Goal: Transaction & Acquisition: Purchase product/service

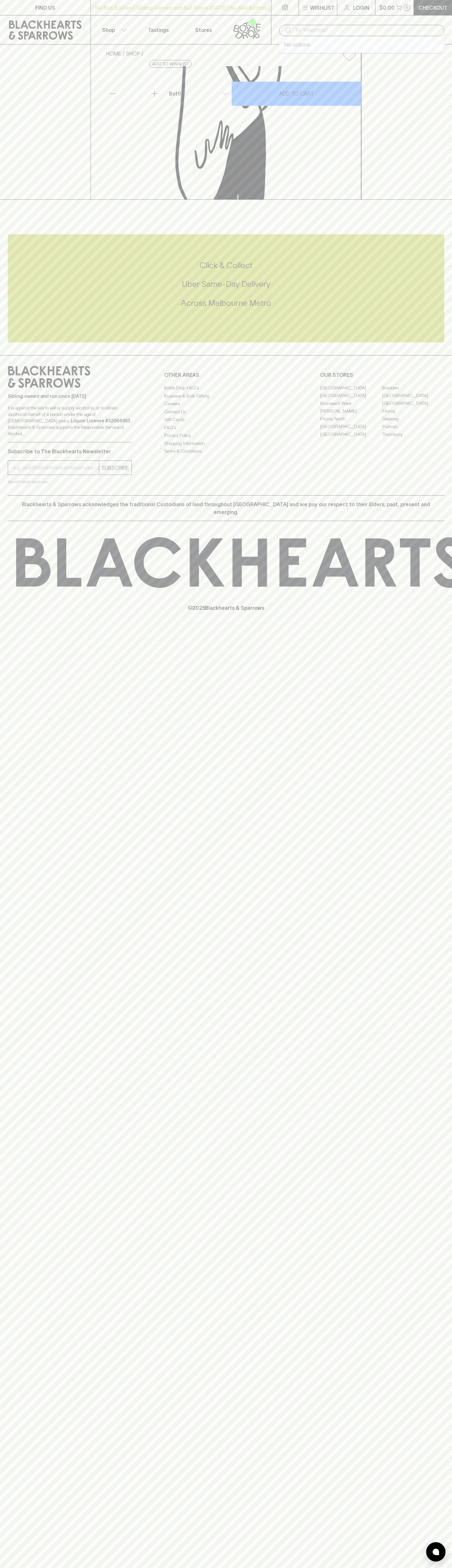
click at [384, 30] on input "text" at bounding box center [366, 30] width 144 height 10
click at [442, 485] on div "Sibling owned and run since [DATE] It is against the law to sell or supply alco…" at bounding box center [226, 425] width 452 height 140
click at [325, 1567] on html "FIND US | No Bad Bottles | Sibling Owned and Run Since [DATE] | No Bad Bottles …" at bounding box center [226, 784] width 452 height 1568
click at [16, 289] on h5 "Uber Same-Day Delivery" at bounding box center [226, 284] width 436 height 10
